Goal: Information Seeking & Learning: Learn about a topic

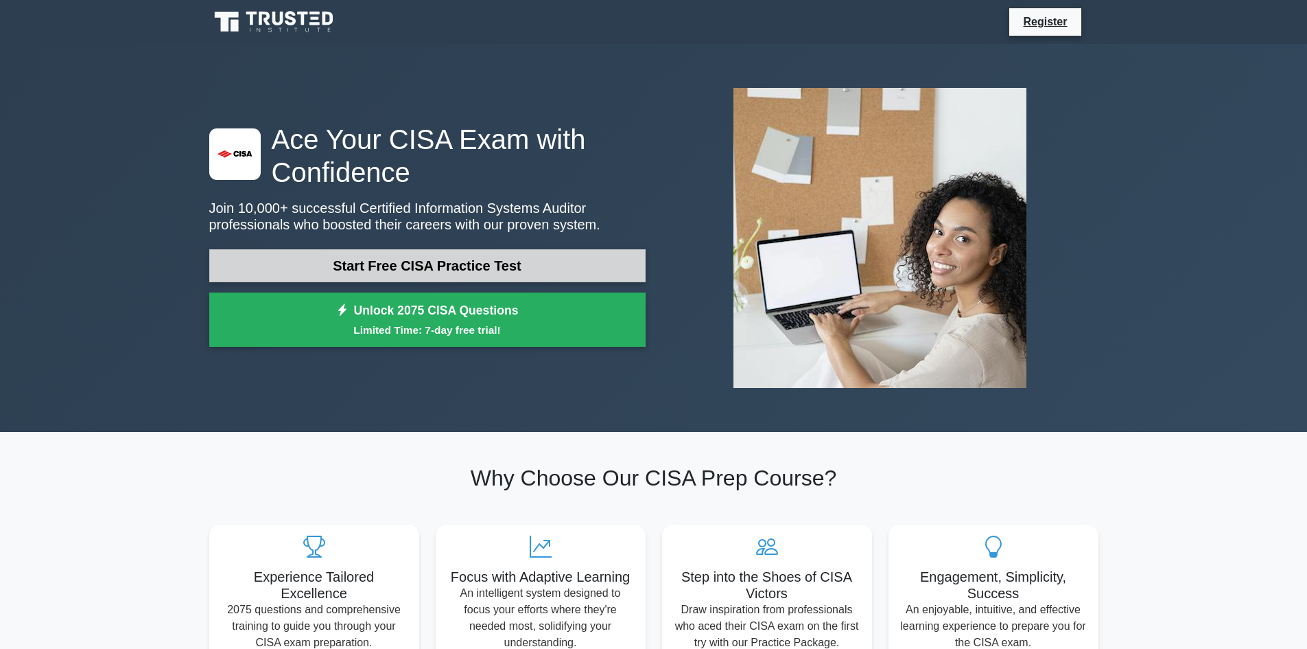
click at [598, 250] on link "Start Free CISA Practice Test" at bounding box center [427, 265] width 437 height 33
click at [353, 252] on link "Start Free CISA Practice Test" at bounding box center [427, 265] width 437 height 33
click at [410, 258] on link "Start Free CISA Practice Test" at bounding box center [427, 265] width 437 height 33
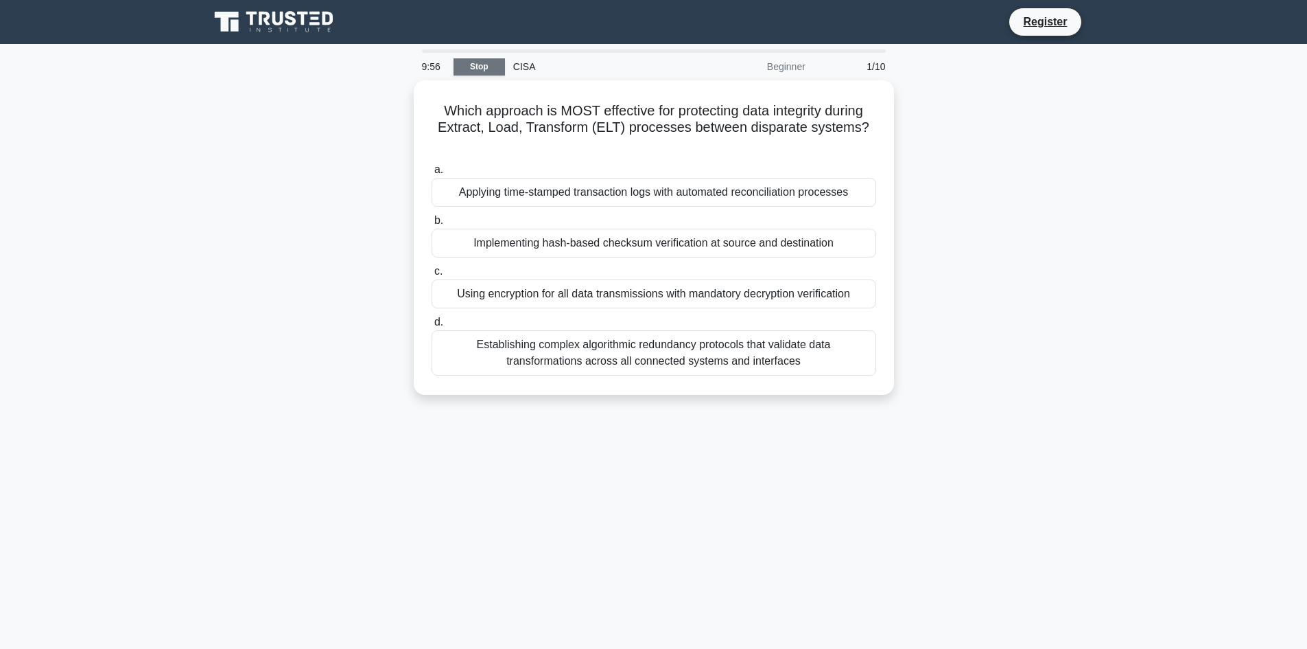
click at [484, 71] on link "Stop" at bounding box center [479, 66] width 51 height 17
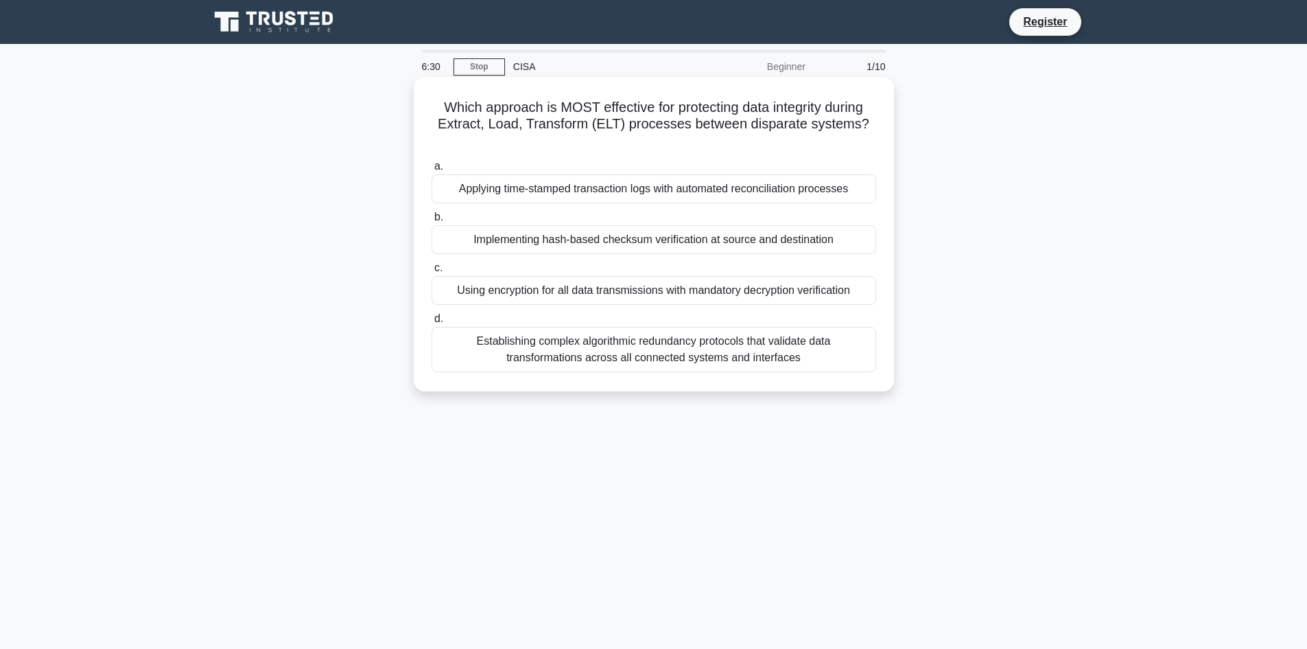
click at [561, 225] on div "Implementing hash-based checksum verification at source and destination" at bounding box center [654, 239] width 445 height 29
click at [432, 222] on input "b. Implementing hash-based checksum verification at source and destination" at bounding box center [432, 217] width 0 height 9
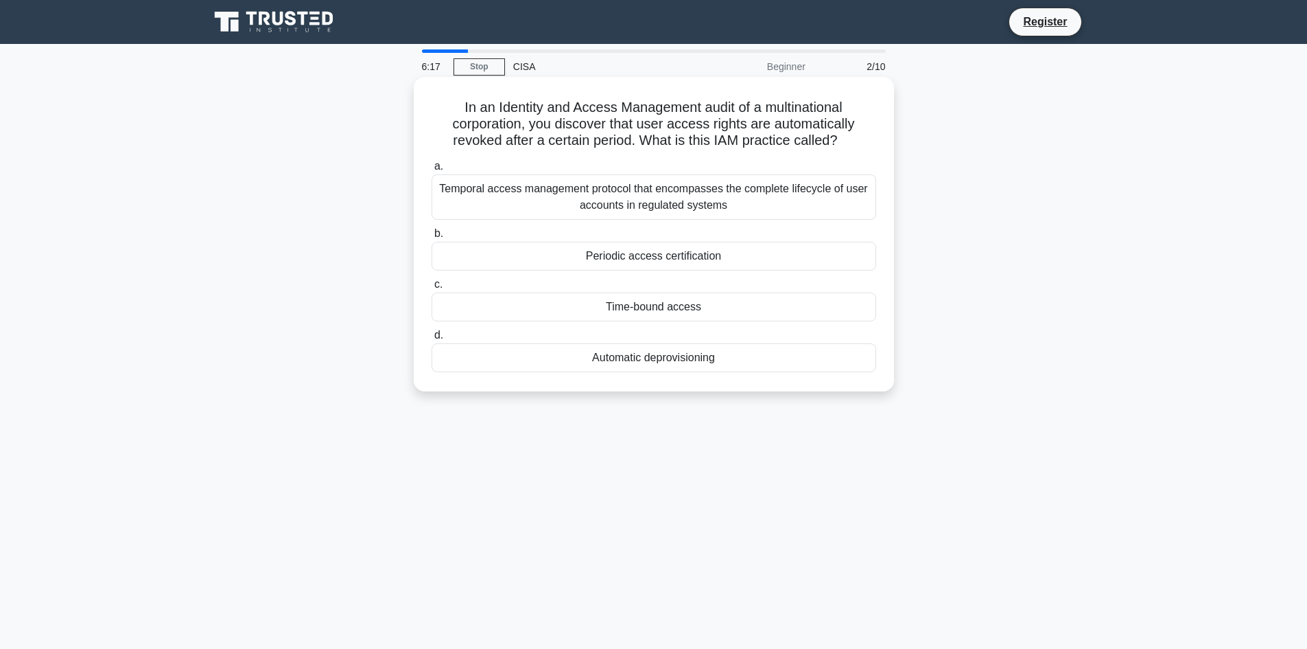
click at [615, 366] on div "Automatic deprovisioning" at bounding box center [654, 357] width 445 height 29
click at [432, 340] on input "d. Automatic deprovisioning" at bounding box center [432, 335] width 0 height 9
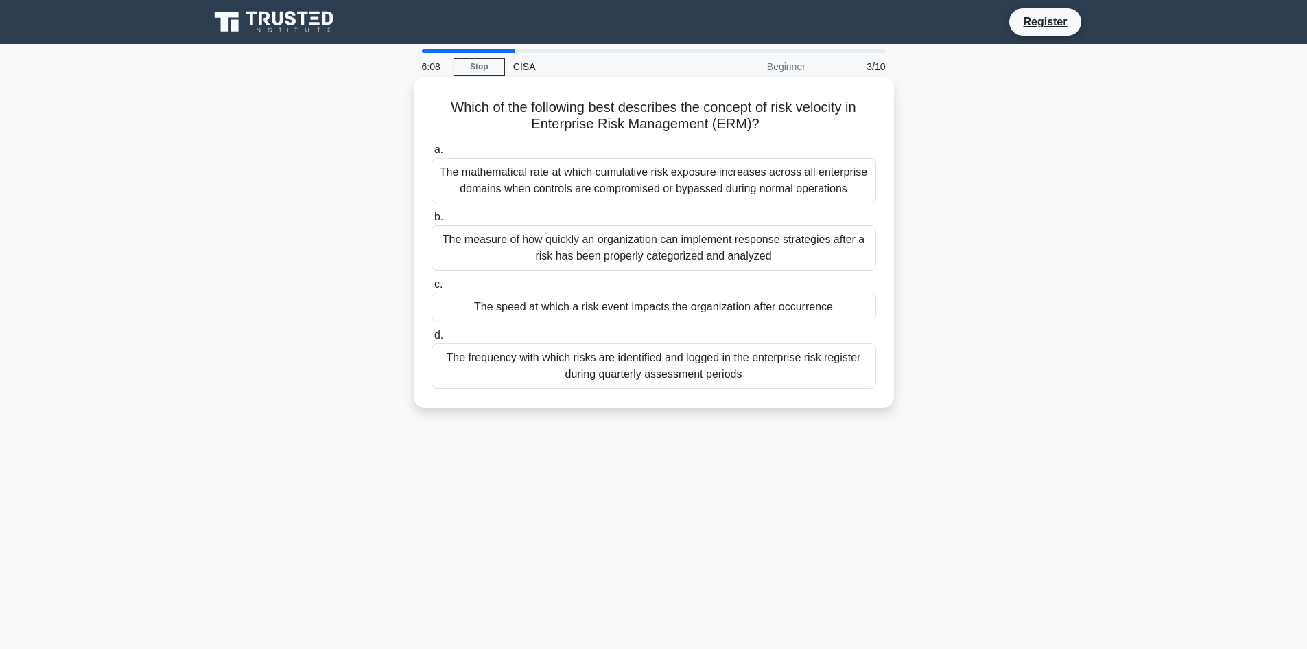
click at [526, 303] on div "The speed at which a risk event impacts the organization after occurrence" at bounding box center [654, 306] width 445 height 29
click at [432, 289] on input "c. The speed at which a risk event impacts the organization after occurrence" at bounding box center [432, 284] width 0 height 9
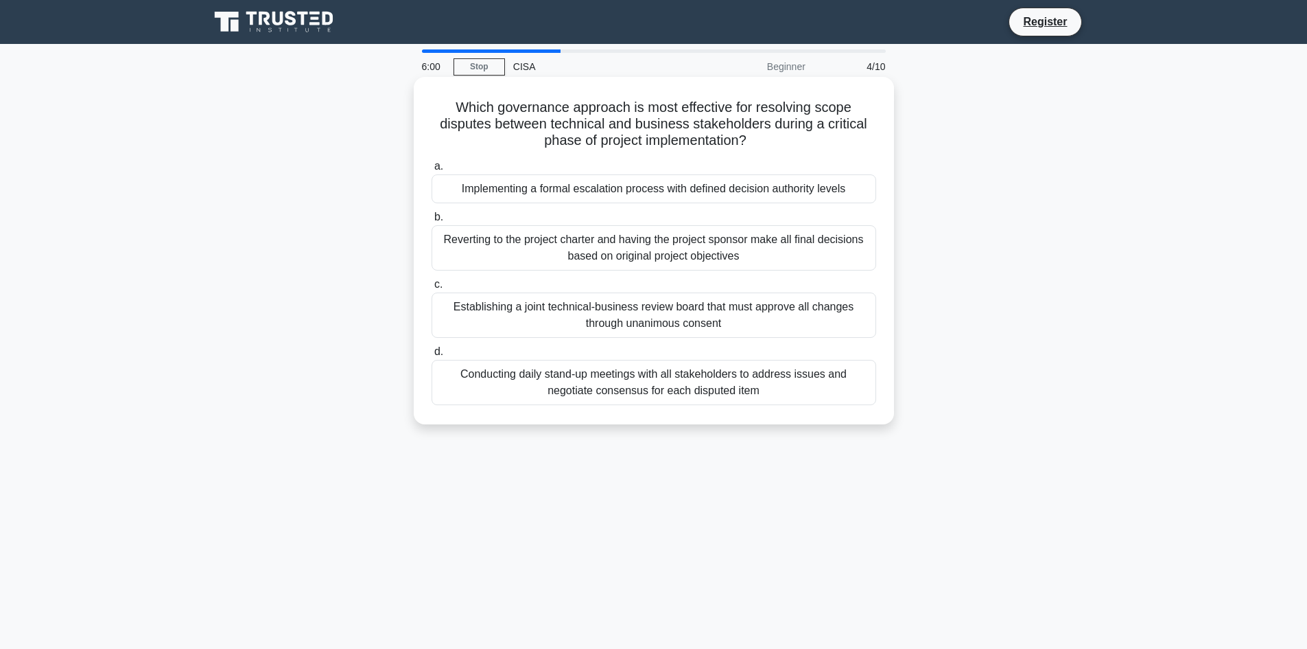
click at [497, 187] on div "Implementing a formal escalation process with defined decision authority levels" at bounding box center [654, 188] width 445 height 29
click at [432, 171] on input "a. Implementing a formal escalation process with defined decision authority lev…" at bounding box center [432, 166] width 0 height 9
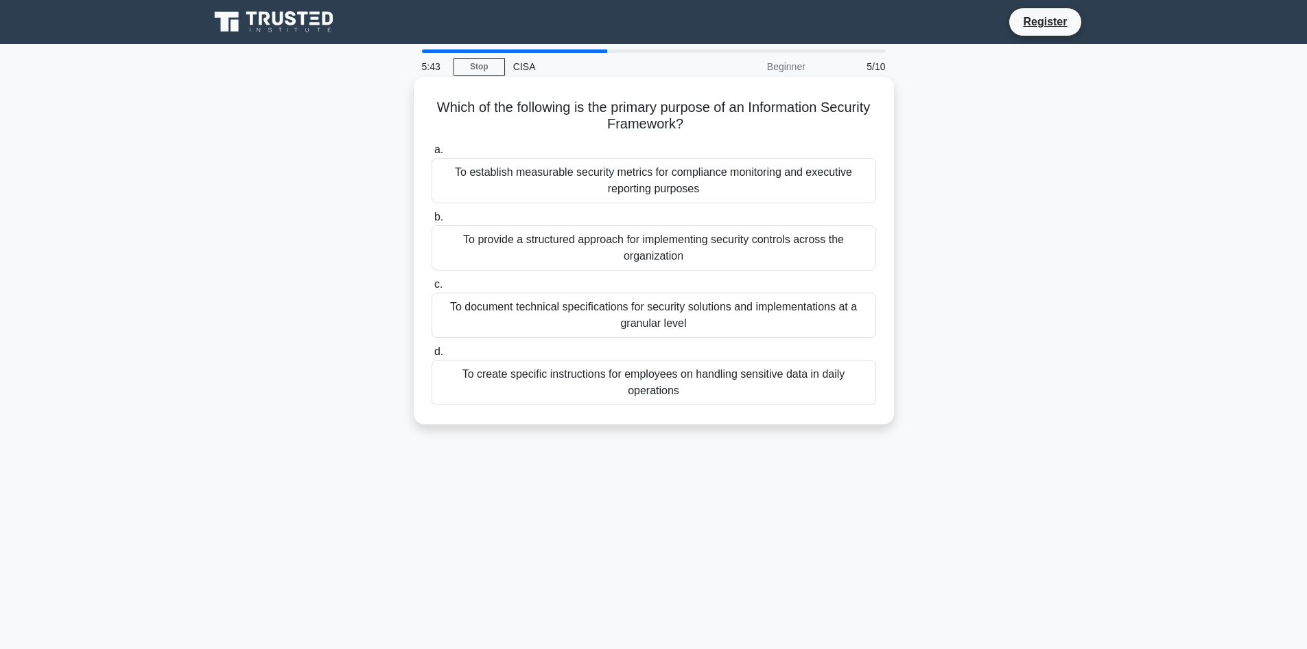
click at [539, 248] on div "To provide a structured approach for implementing security controls across the …" at bounding box center [654, 247] width 445 height 45
click at [432, 222] on input "b. To provide a structured approach for implementing security controls across t…" at bounding box center [432, 217] width 0 height 9
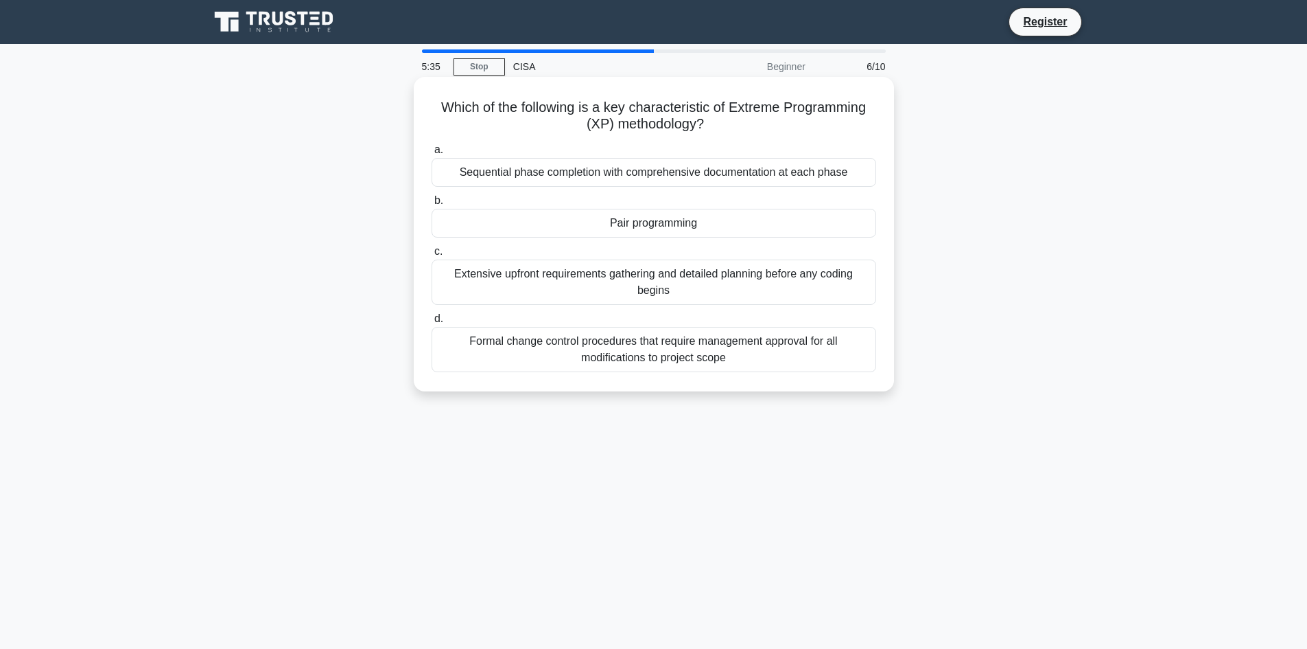
click at [607, 229] on div "Pair programming" at bounding box center [654, 223] width 445 height 29
click at [432, 205] on input "b. Pair programming" at bounding box center [432, 200] width 0 height 9
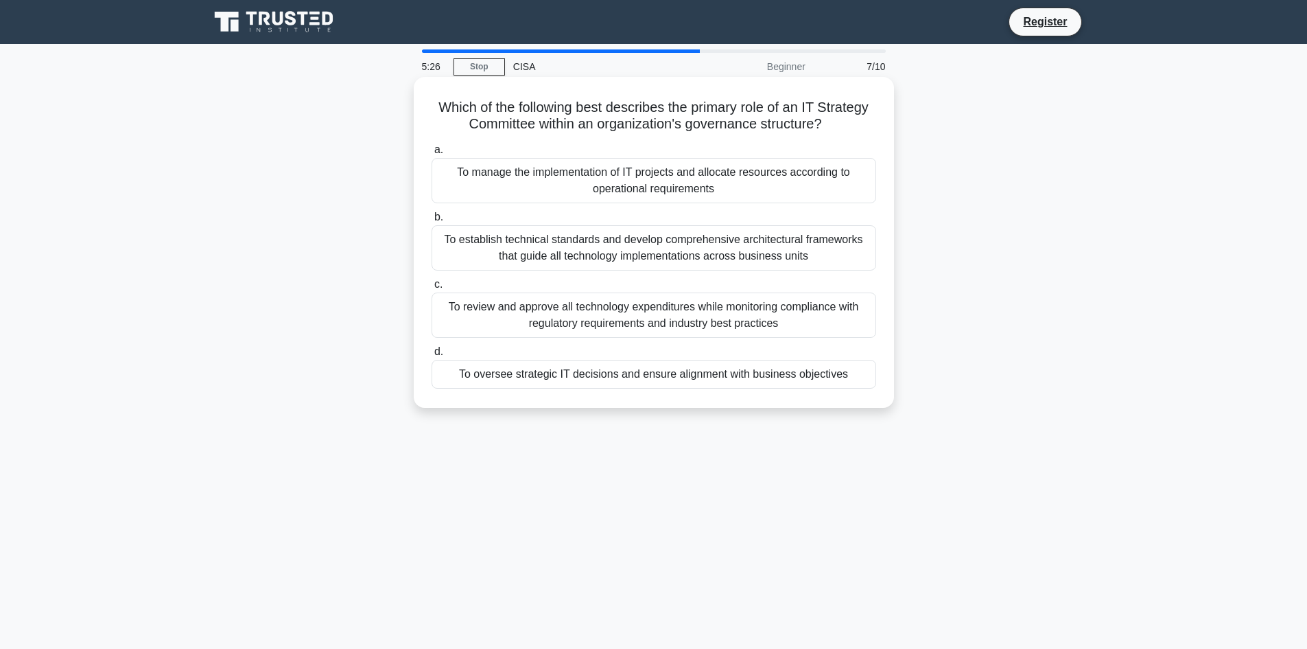
click at [581, 380] on div "To oversee strategic IT decisions and ensure alignment with business objectives" at bounding box center [654, 374] width 445 height 29
click at [432, 356] on input "d. To oversee strategic IT decisions and ensure alignment with business objecti…" at bounding box center [432, 351] width 0 height 9
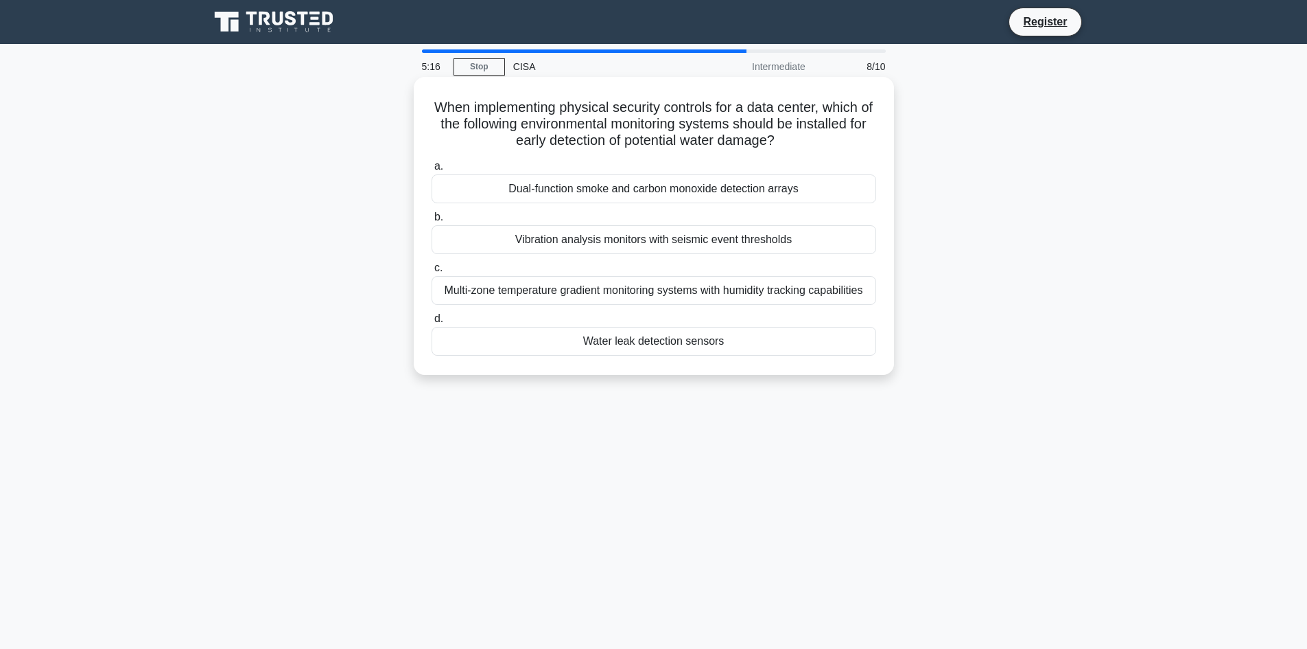
click at [648, 336] on div "Water leak detection sensors" at bounding box center [654, 341] width 445 height 29
click at [432, 323] on input "d. Water leak detection sensors" at bounding box center [432, 318] width 0 height 9
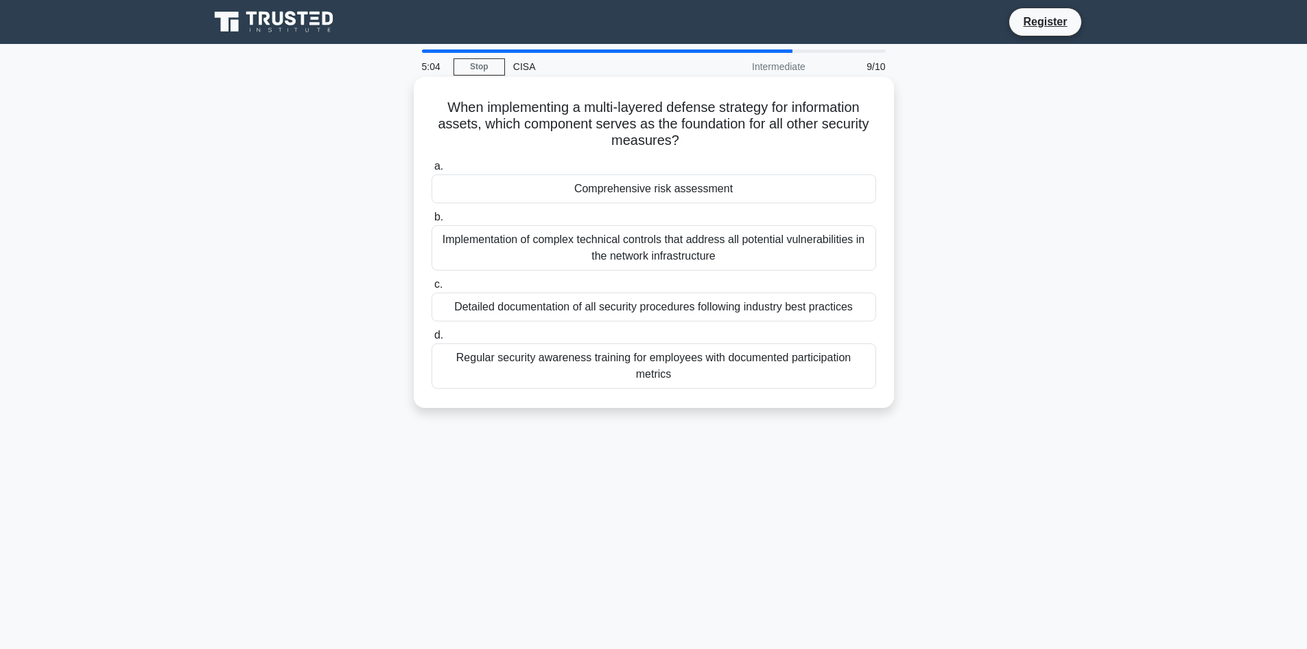
click at [603, 187] on div "Comprehensive risk assessment" at bounding box center [654, 188] width 445 height 29
click at [432, 171] on input "a. Comprehensive risk assessment" at bounding box center [432, 166] width 0 height 9
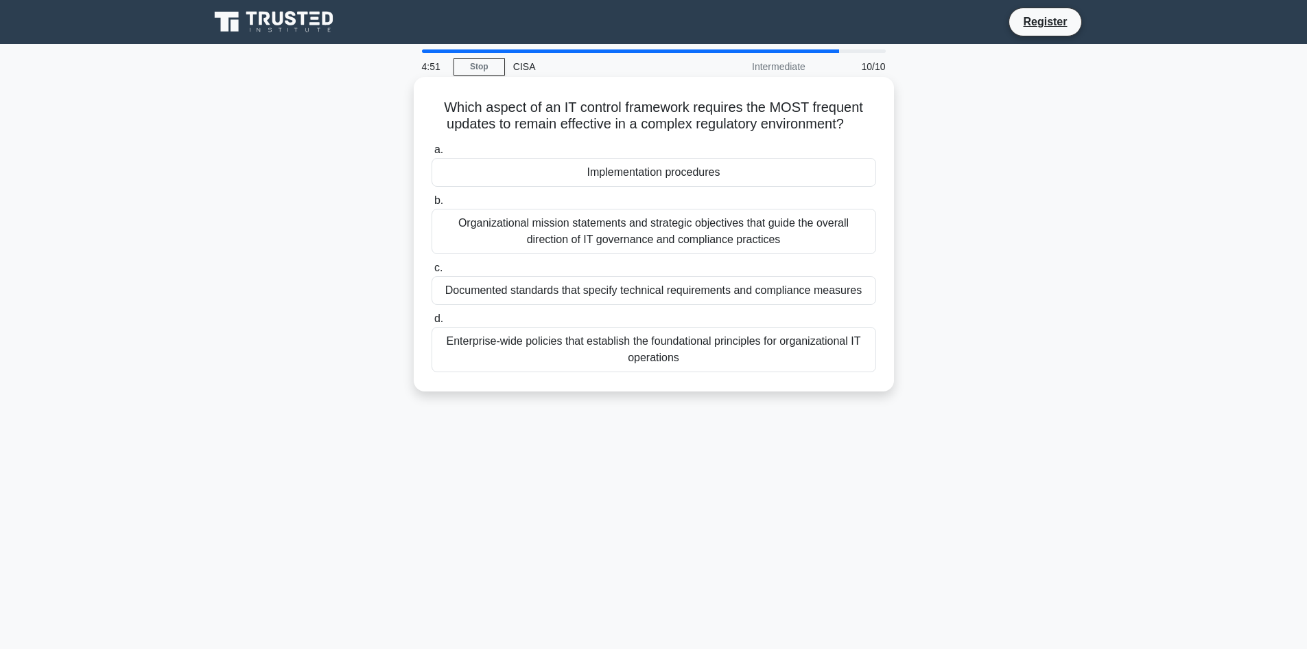
click at [562, 173] on div "Implementation procedures" at bounding box center [654, 172] width 445 height 29
click at [432, 154] on input "a. Implementation procedures" at bounding box center [432, 150] width 0 height 9
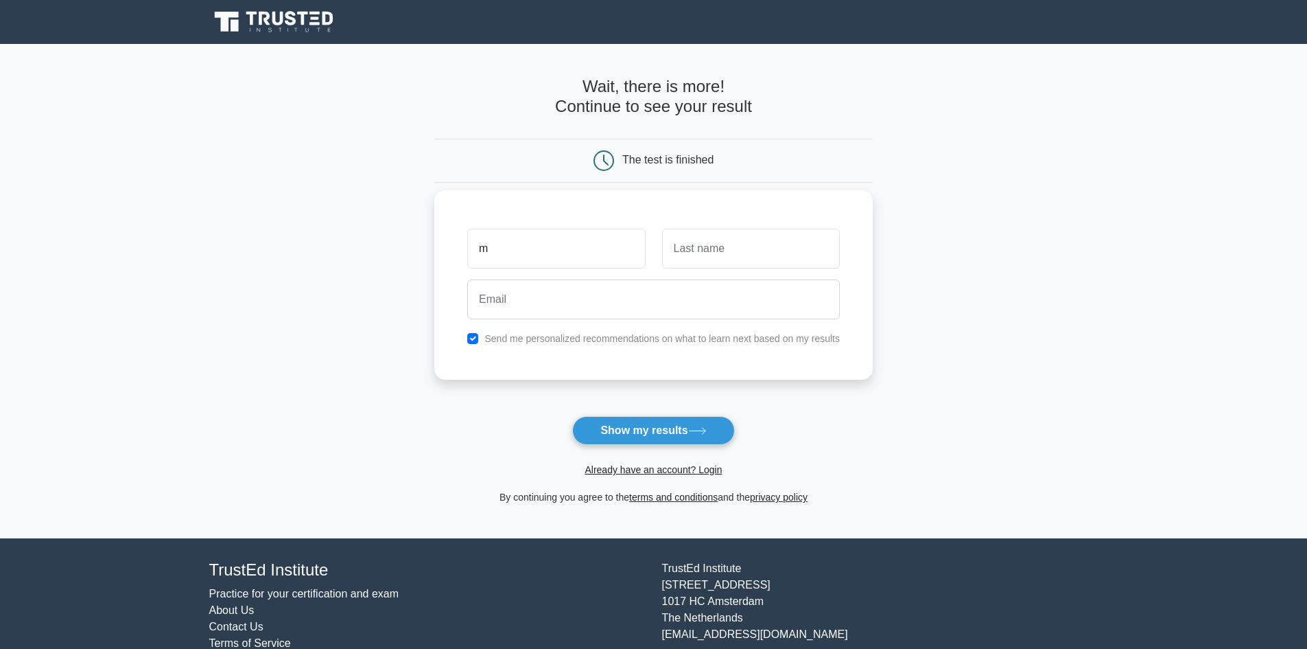
type input "MITHRAN PRASANTH"
click at [747, 254] on input "text" at bounding box center [751, 249] width 178 height 40
type input "Gajandran"
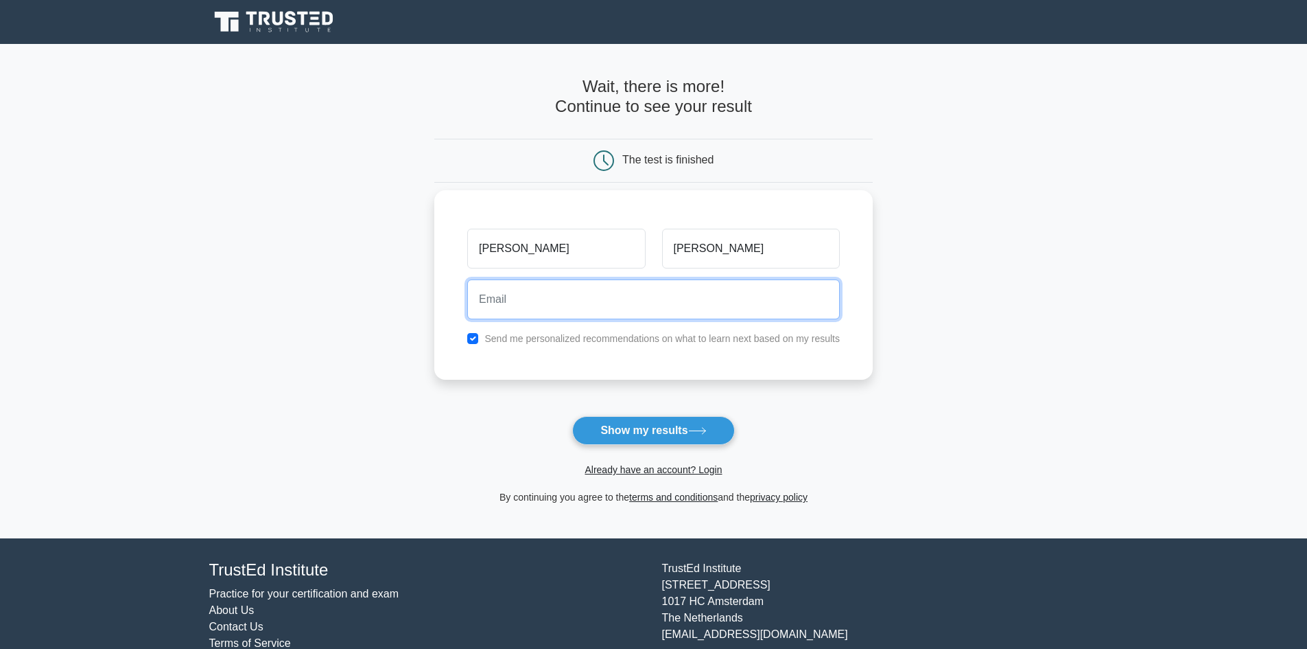
click at [646, 309] on input "email" at bounding box center [653, 299] width 373 height 40
type input "mithran59@gmail.com"
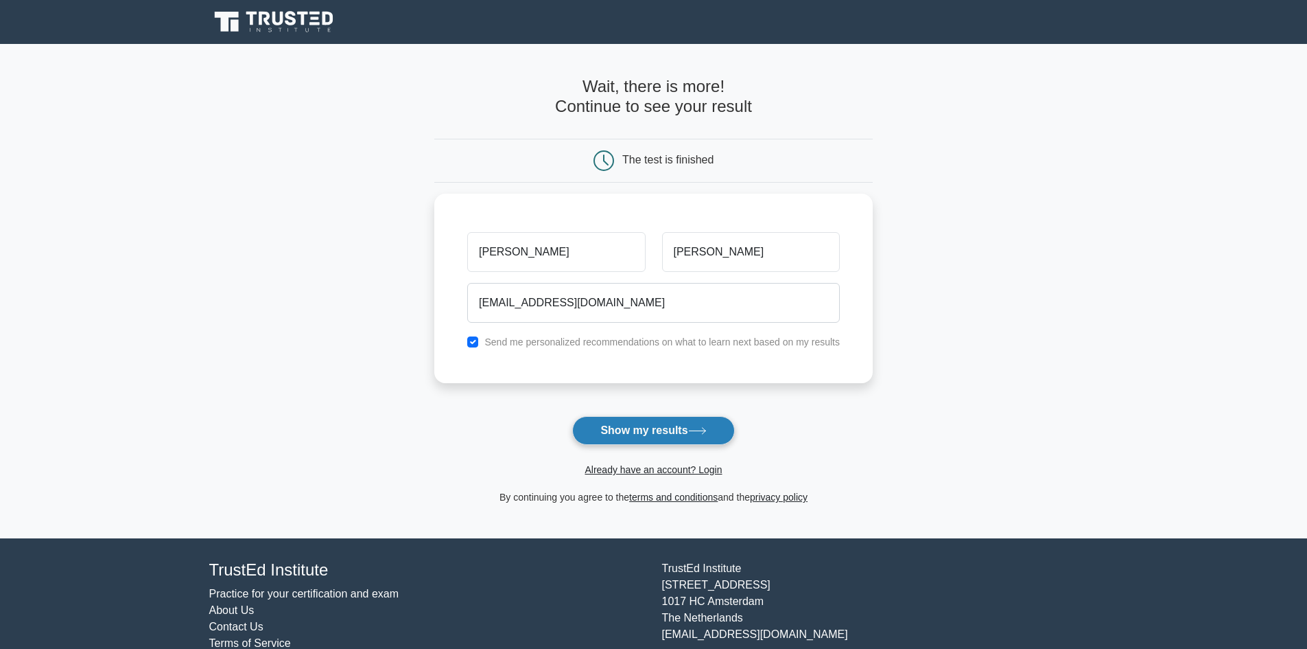
click at [675, 428] on button "Show my results" at bounding box center [653, 430] width 162 height 29
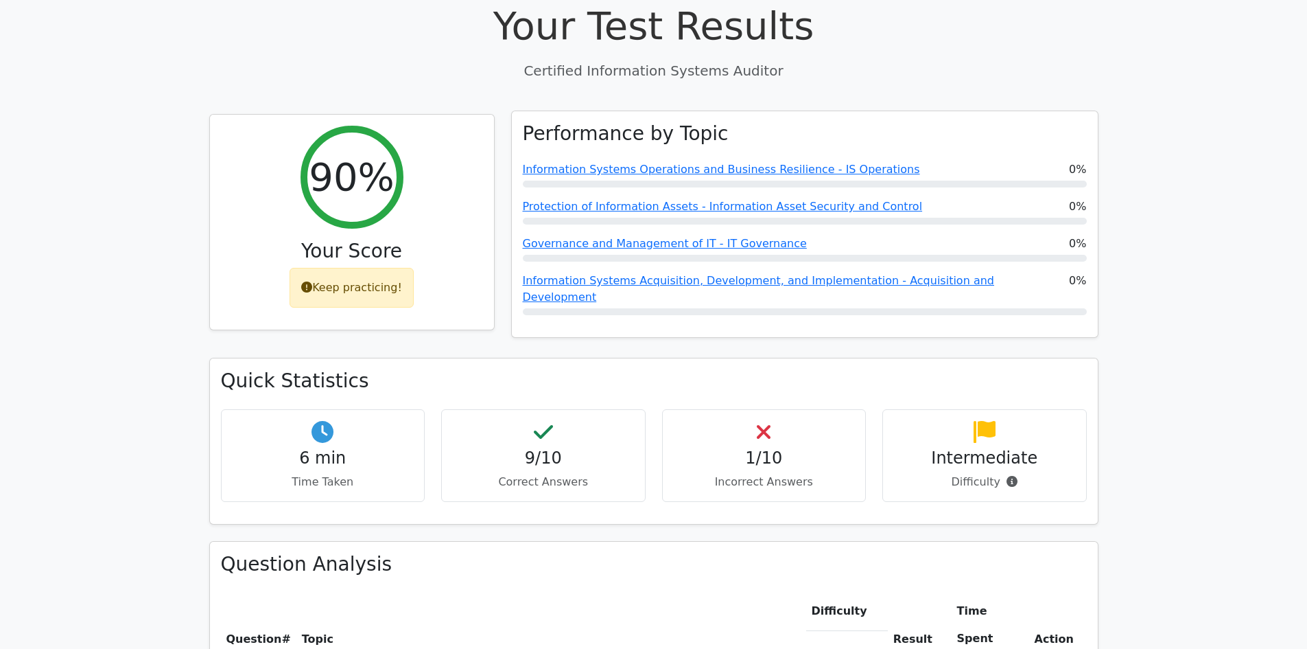
scroll to position [480, 0]
click at [603, 444] on h4 "9/10" at bounding box center [543, 454] width 181 height 20
click at [770, 417] on icon at bounding box center [764, 428] width 14 height 22
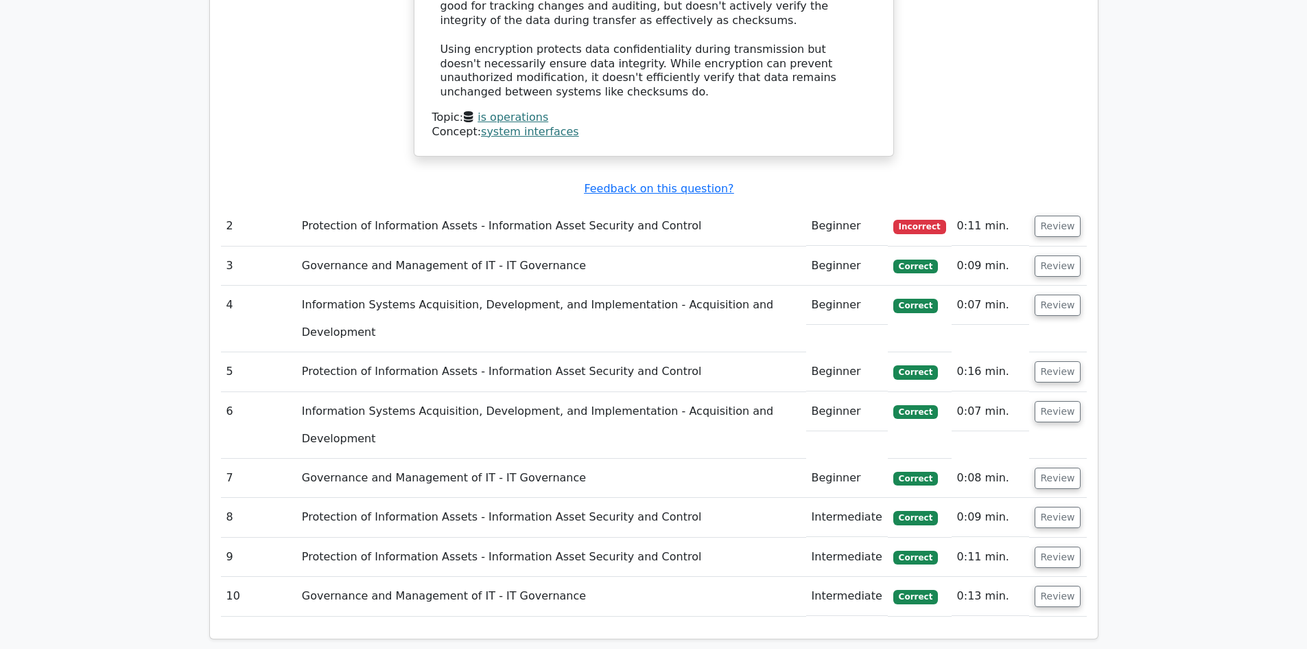
scroll to position [1441, 0]
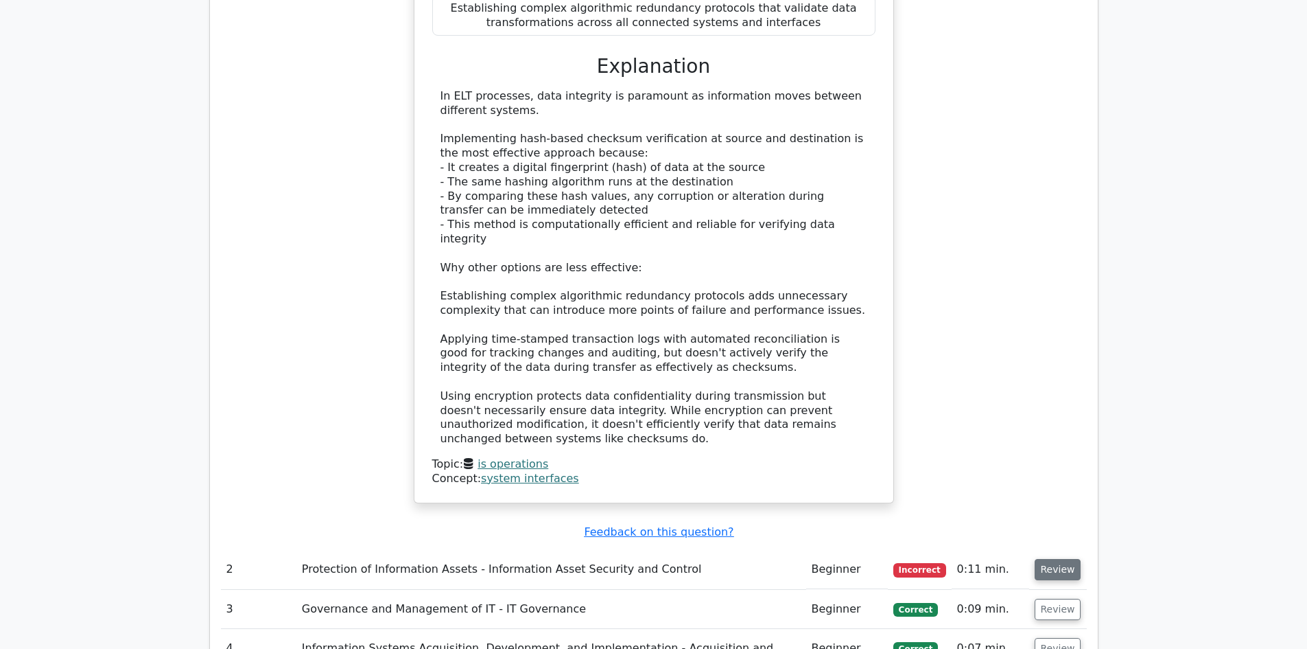
click at [1034, 550] on td "Review" at bounding box center [1058, 569] width 58 height 39
click at [1044, 559] on button "Review" at bounding box center [1058, 569] width 47 height 21
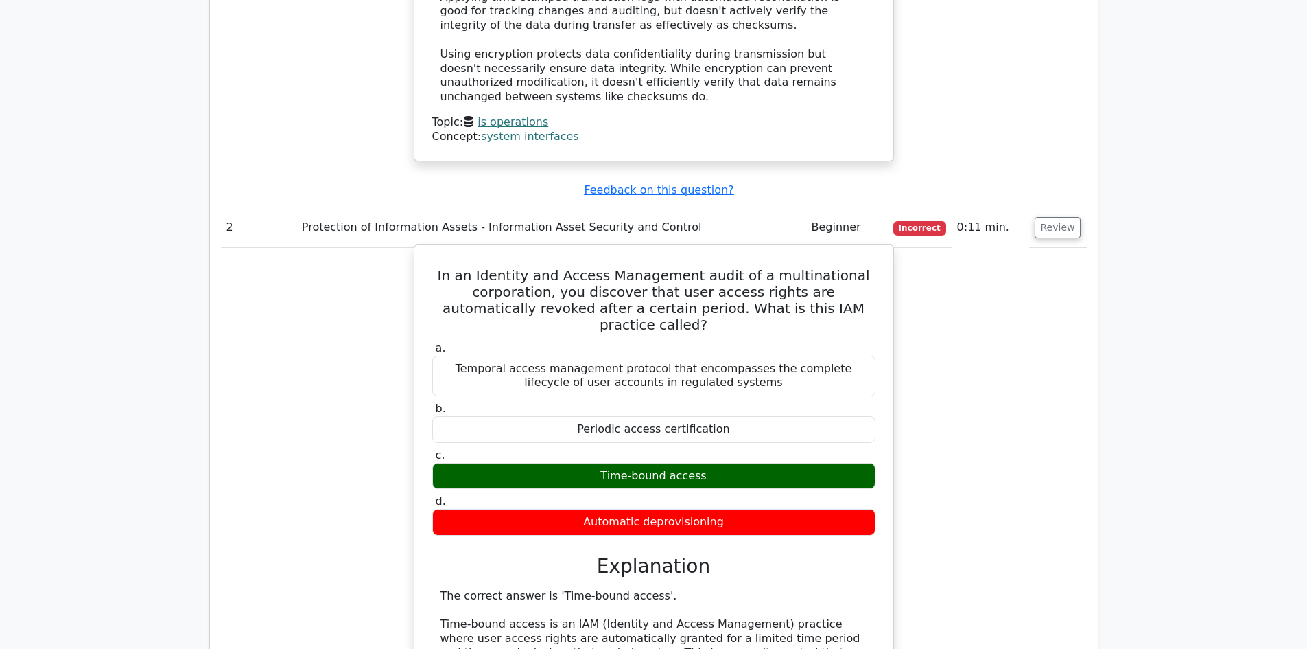
scroll to position [1784, 0]
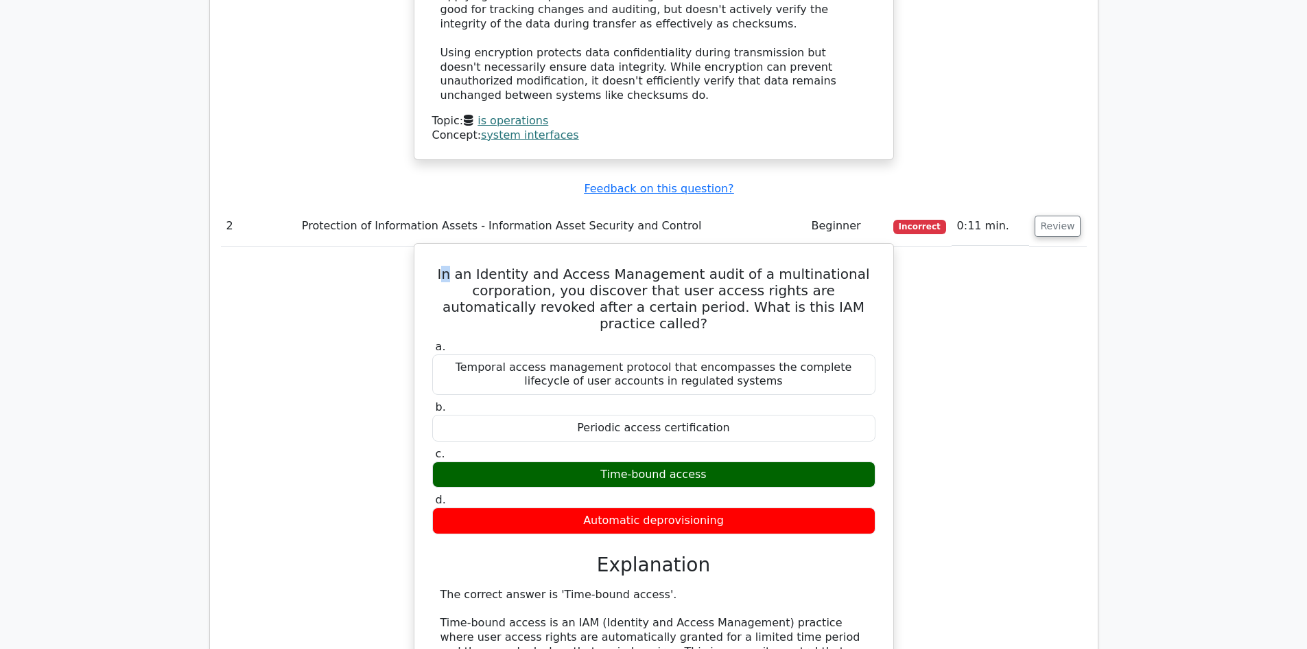
click at [467, 266] on h5 "In an Identity and Access Management audit of a multinational corporation, you …" at bounding box center [654, 299] width 446 height 66
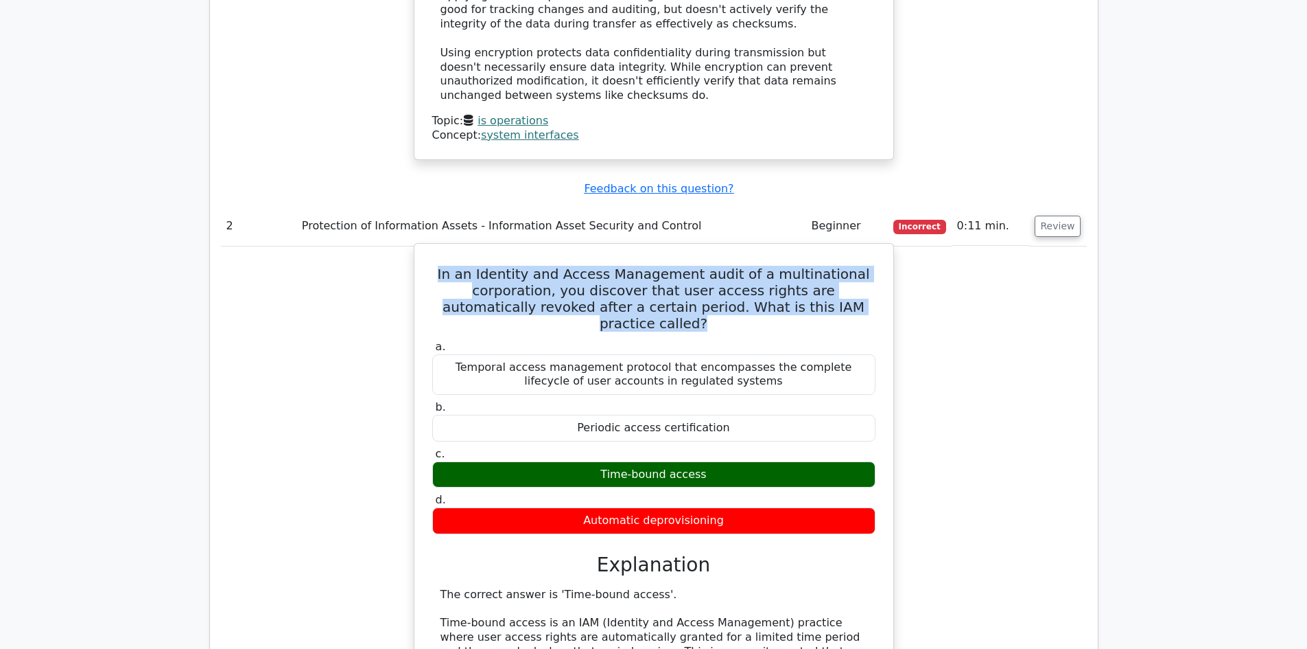
drag, startPoint x: 459, startPoint y: 109, endPoint x: 853, endPoint y: 147, distance: 395.8
click at [853, 266] on h5 "In an Identity and Access Management audit of a multinational corporation, you …" at bounding box center [654, 299] width 446 height 66
click at [780, 266] on h5 "In an Identity and Access Management audit of a multinational corporation, you …" at bounding box center [654, 299] width 446 height 66
drag, startPoint x: 472, startPoint y: 110, endPoint x: 874, endPoint y: 154, distance: 403.9
click at [874, 249] on div "In an Identity and Access Management audit of a multinational corporation, you …" at bounding box center [654, 586] width 468 height 674
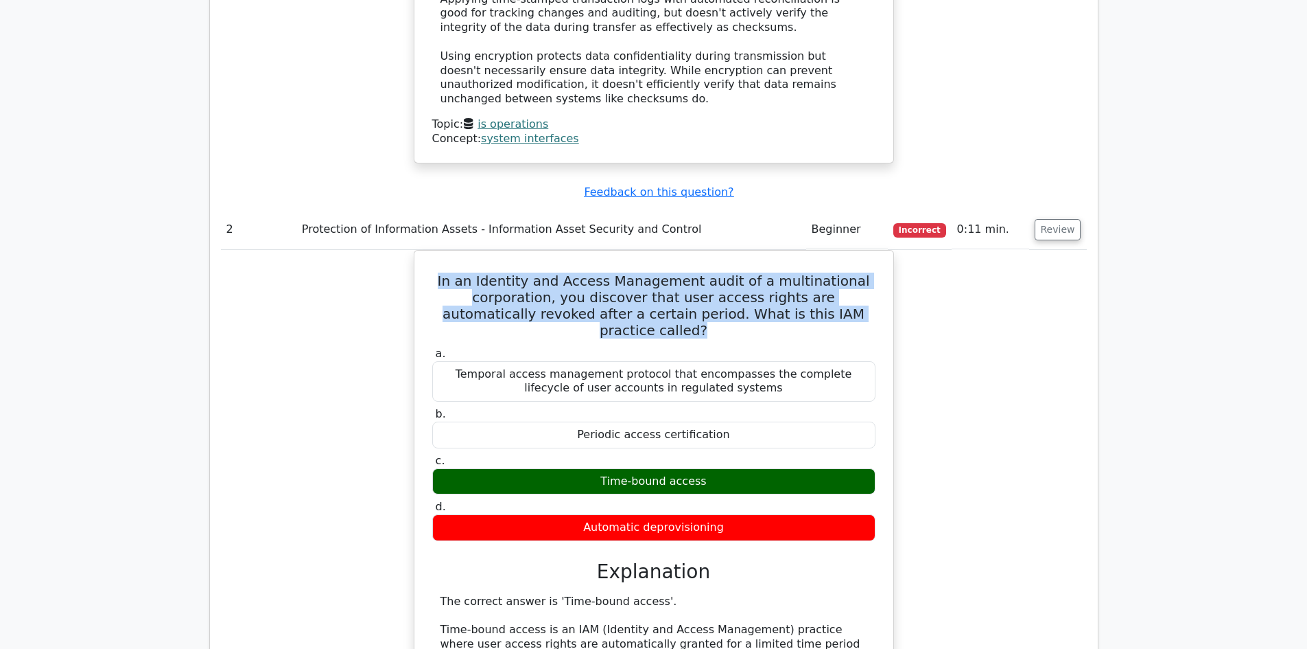
copy h5 "In an Identity and Access Management audit of a multinational corporation, you …"
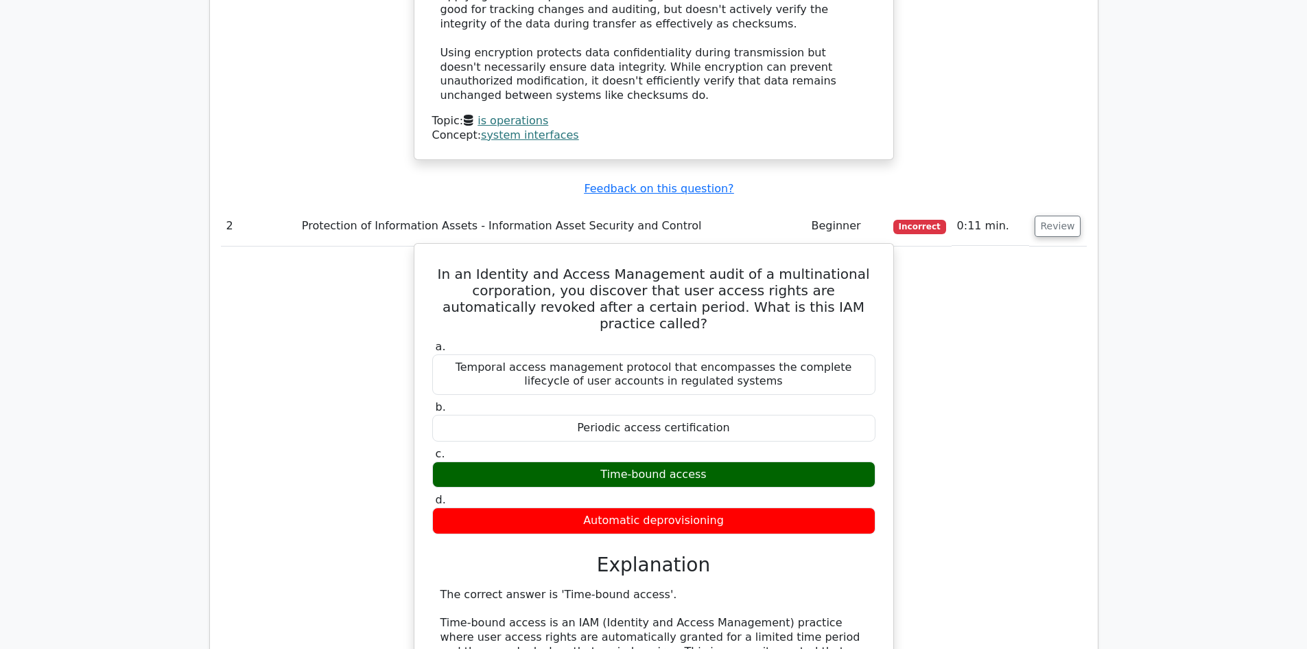
click at [647, 507] on div "Automatic deprovisioning" at bounding box center [653, 520] width 443 height 27
